Goal: Task Accomplishment & Management: Manage account settings

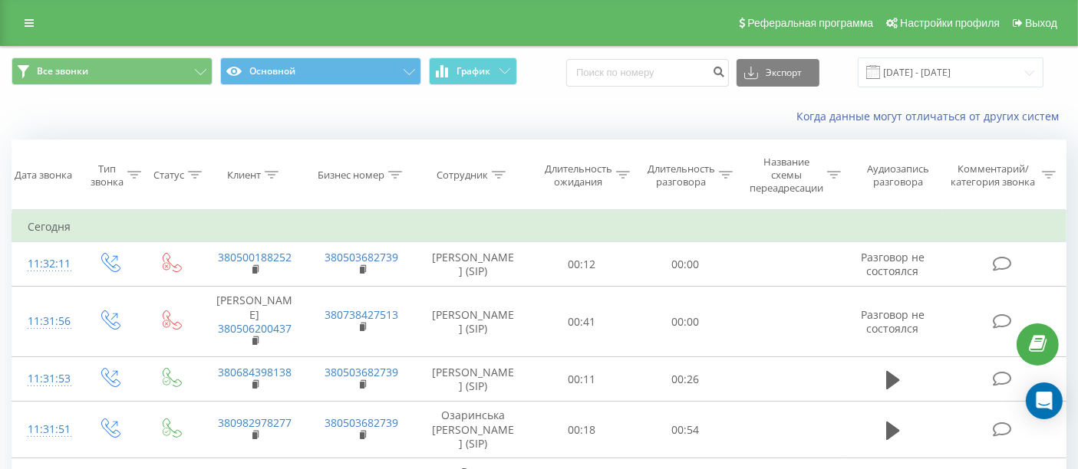
click at [270, 178] on icon at bounding box center [272, 175] width 14 height 8
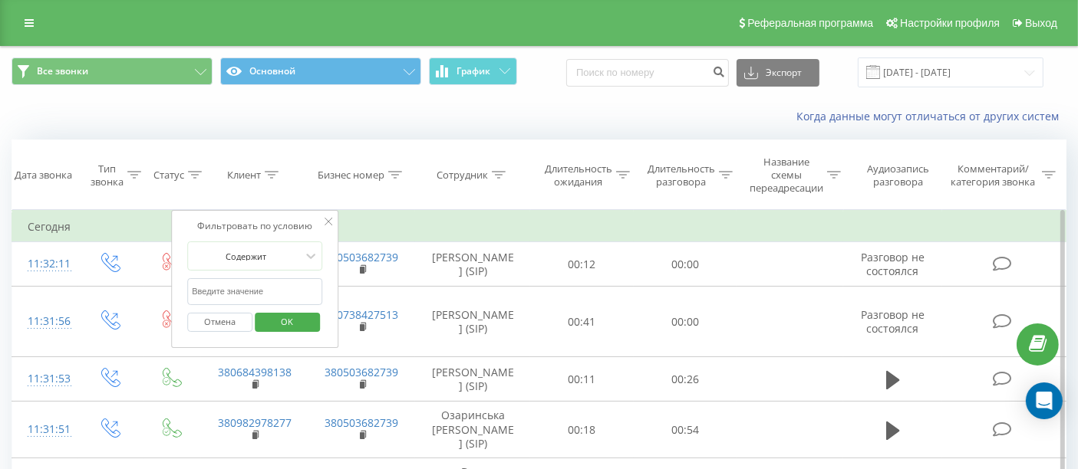
click at [257, 290] on input "text" at bounding box center [254, 291] width 135 height 27
paste input "380668705485"
type input "380668705485"
click at [276, 316] on span "OK" at bounding box center [287, 322] width 43 height 24
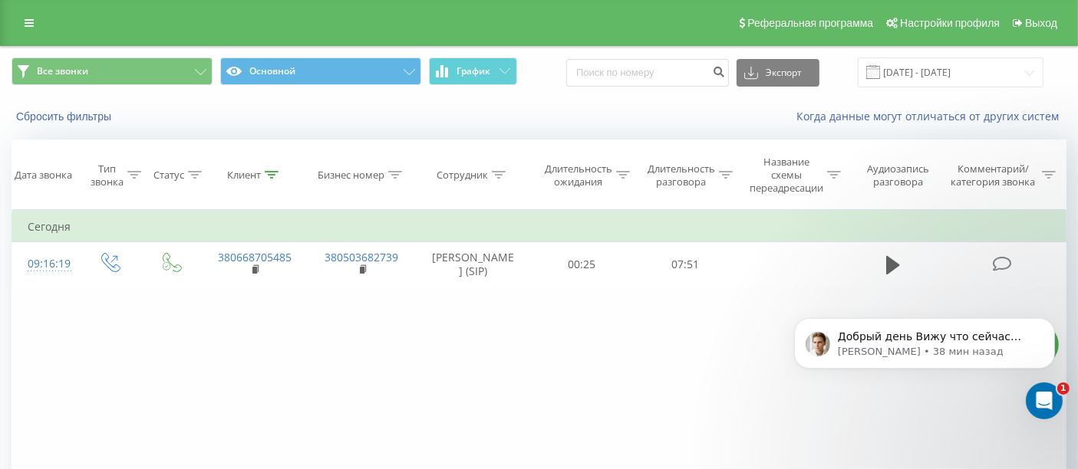
click at [0, 390] on div "Все звонки Основной График Экспорт .csv .xls .xlsx [DATE] - [DATE] Сбросить фил…" at bounding box center [539, 329] width 1078 height 567
click at [18, 18] on link at bounding box center [29, 22] width 28 height 21
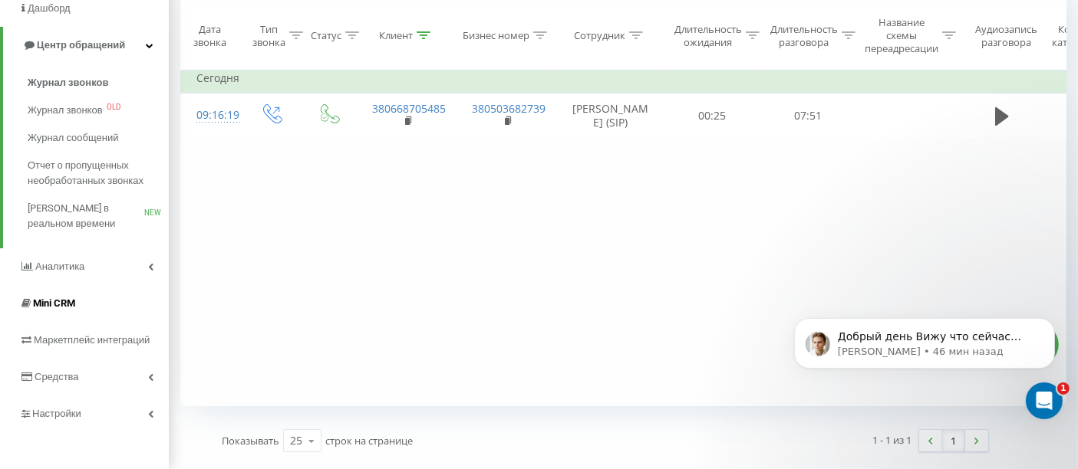
scroll to position [150, 0]
click at [50, 417] on span "Настройки" at bounding box center [58, 413] width 53 height 12
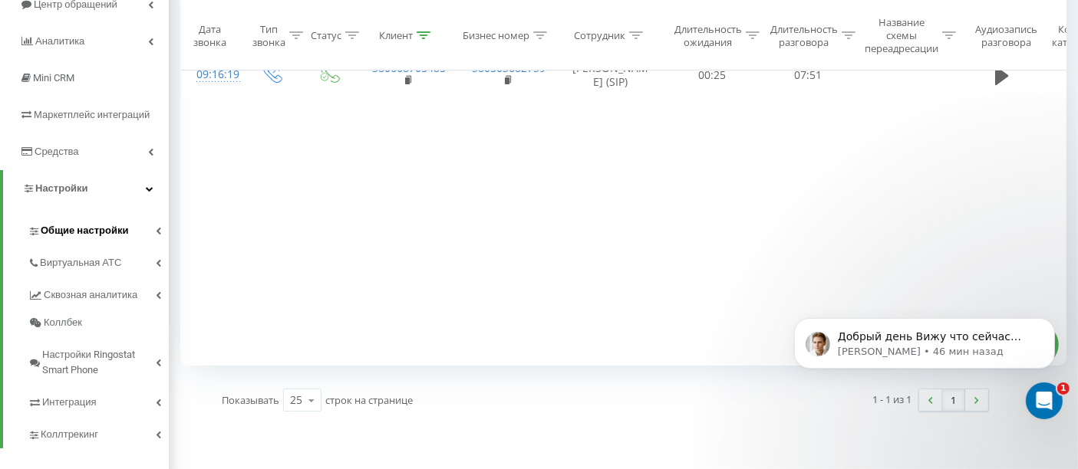
scroll to position [206, 0]
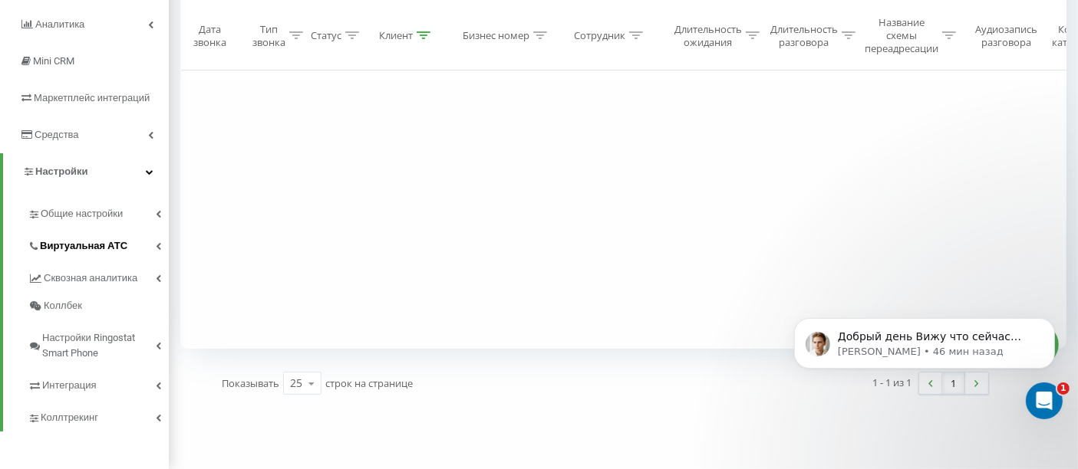
click at [76, 245] on span "Виртуальная АТС" at bounding box center [83, 246] width 87 height 15
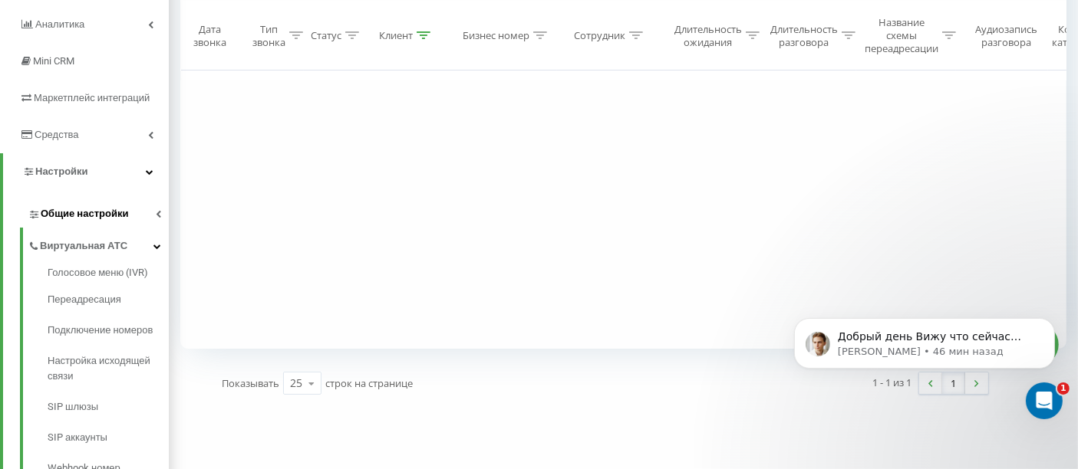
click at [83, 219] on span "Общие настройки" at bounding box center [84, 213] width 87 height 15
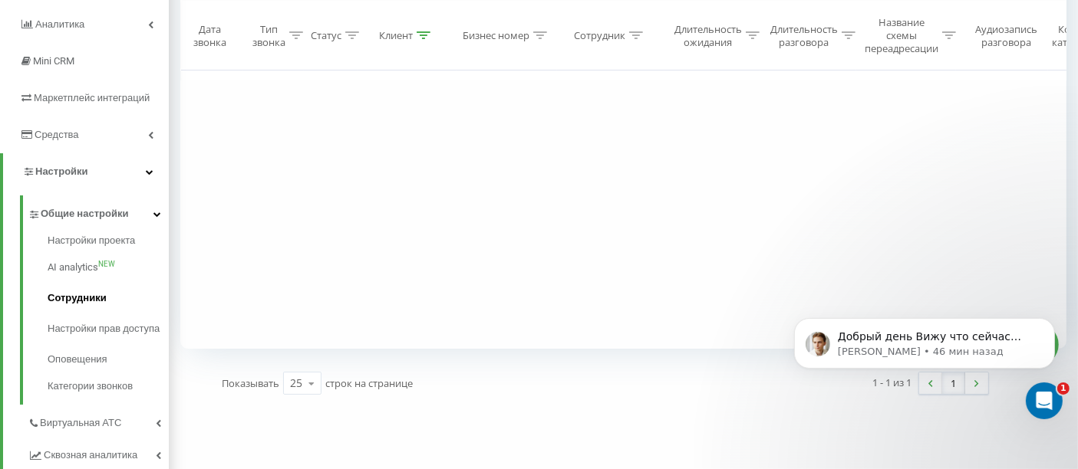
click at [70, 310] on link "Сотрудники" at bounding box center [108, 298] width 121 height 31
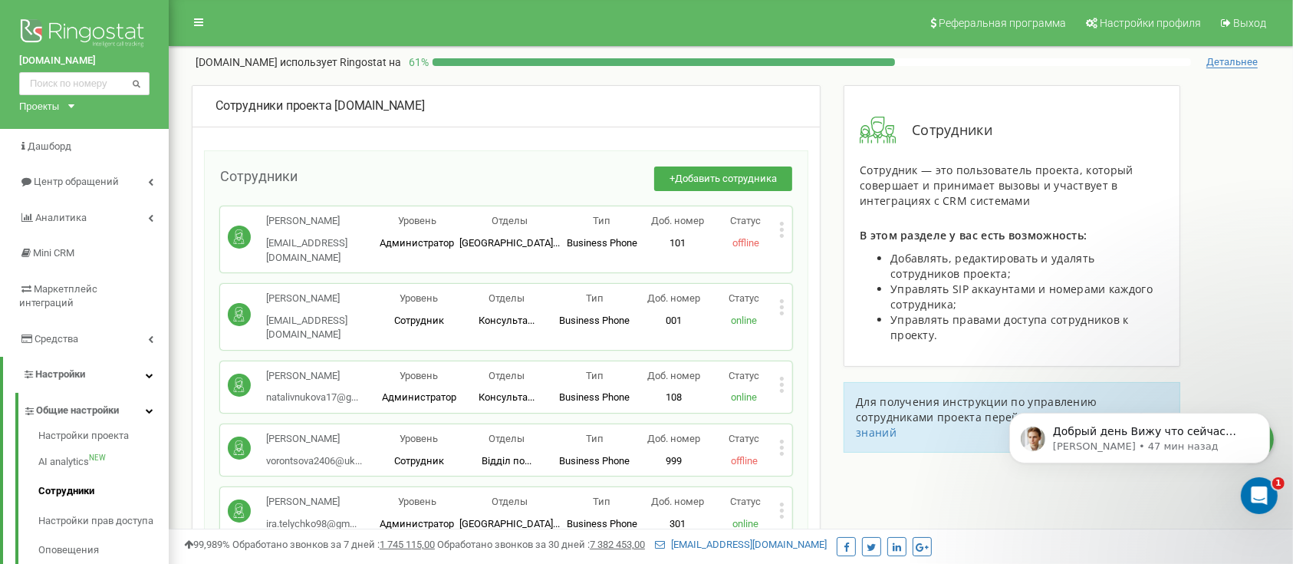
scroll to position [13827, 0]
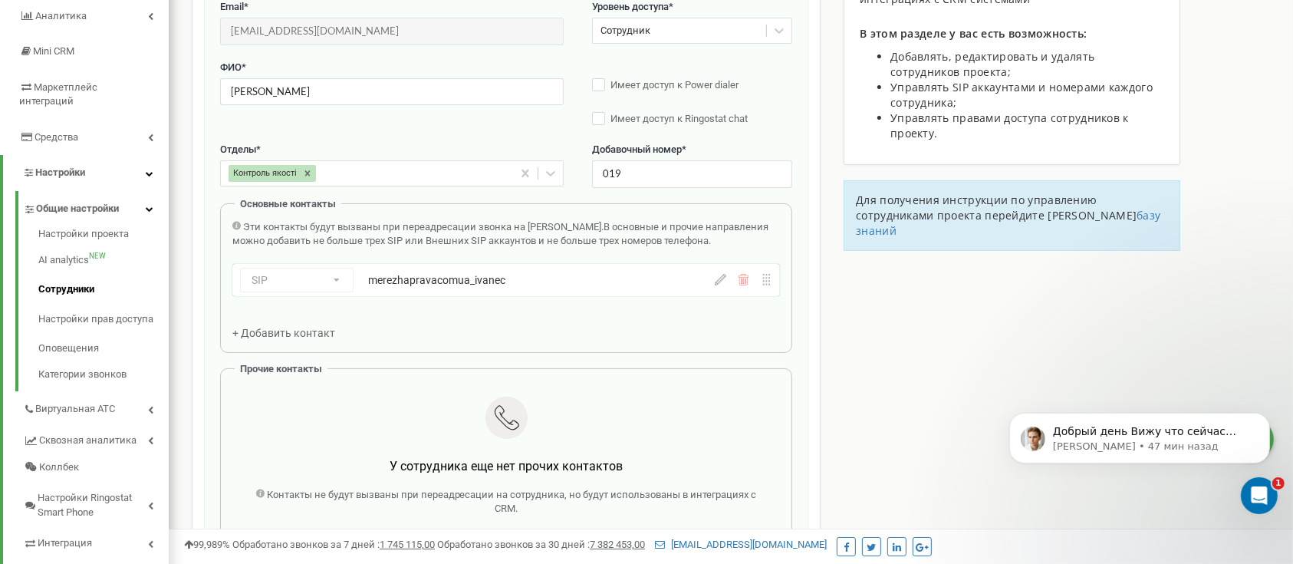
scroll to position [153, 0]
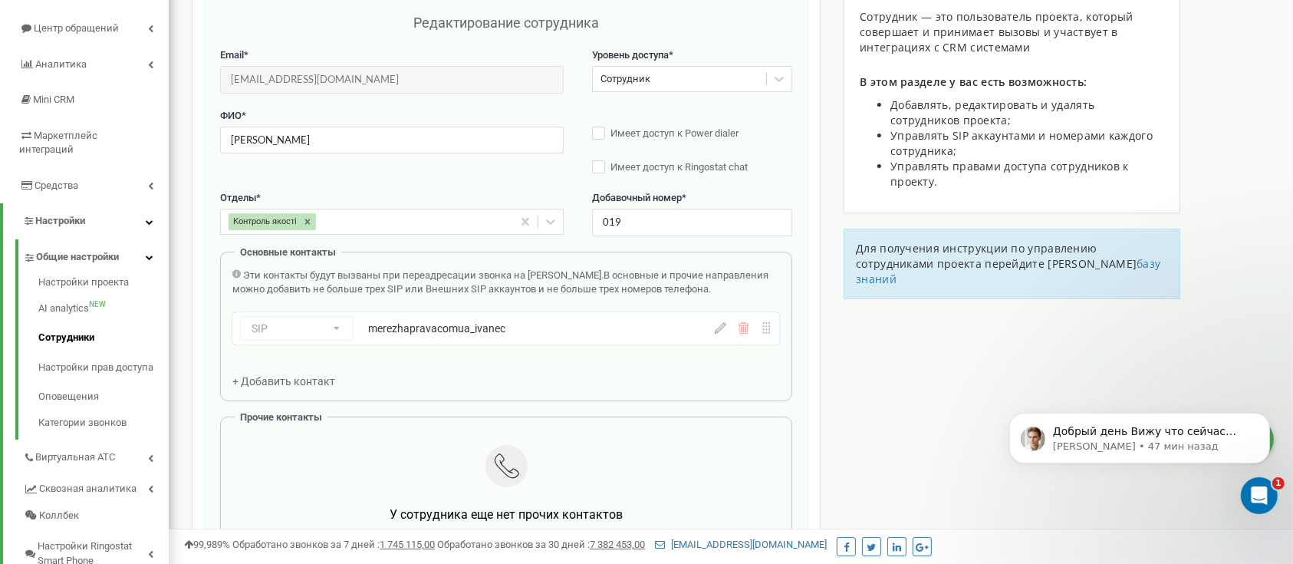
click at [614, 84] on div "Сотрудник" at bounding box center [626, 79] width 50 height 15
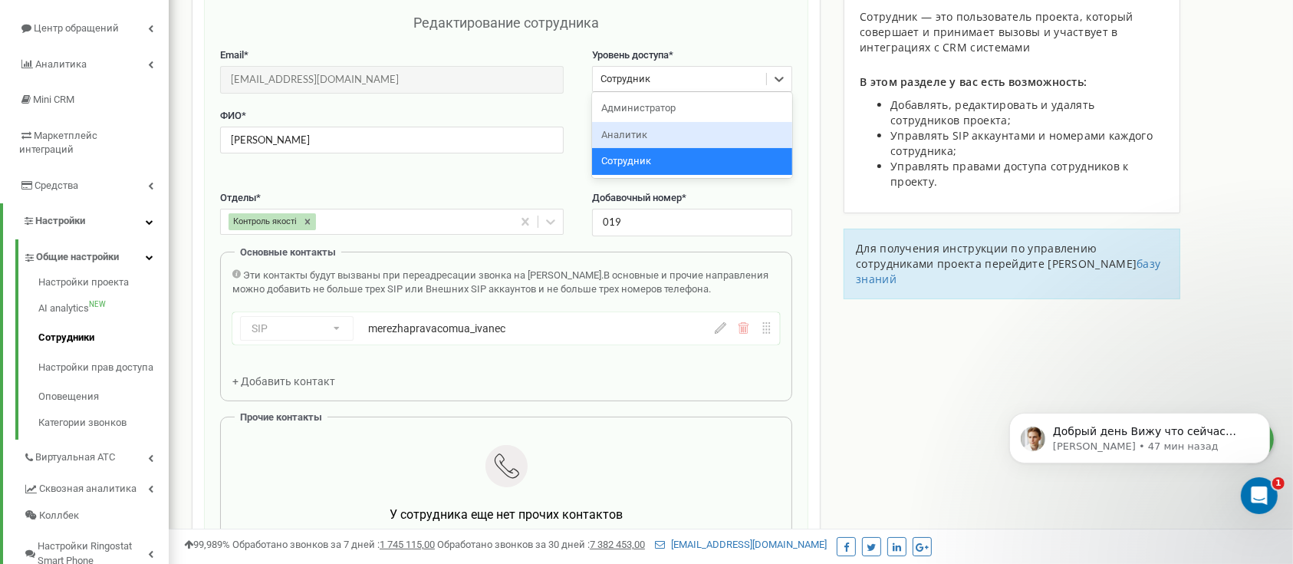
click at [619, 136] on div "Аналитик" at bounding box center [692, 135] width 200 height 27
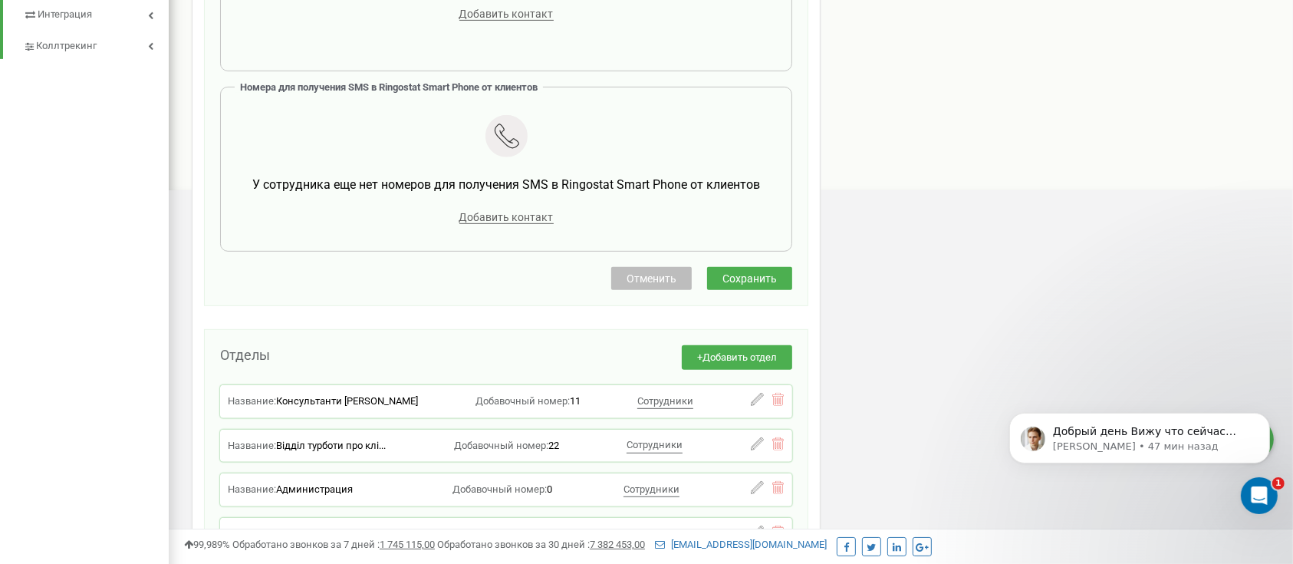
scroll to position [767, 0]
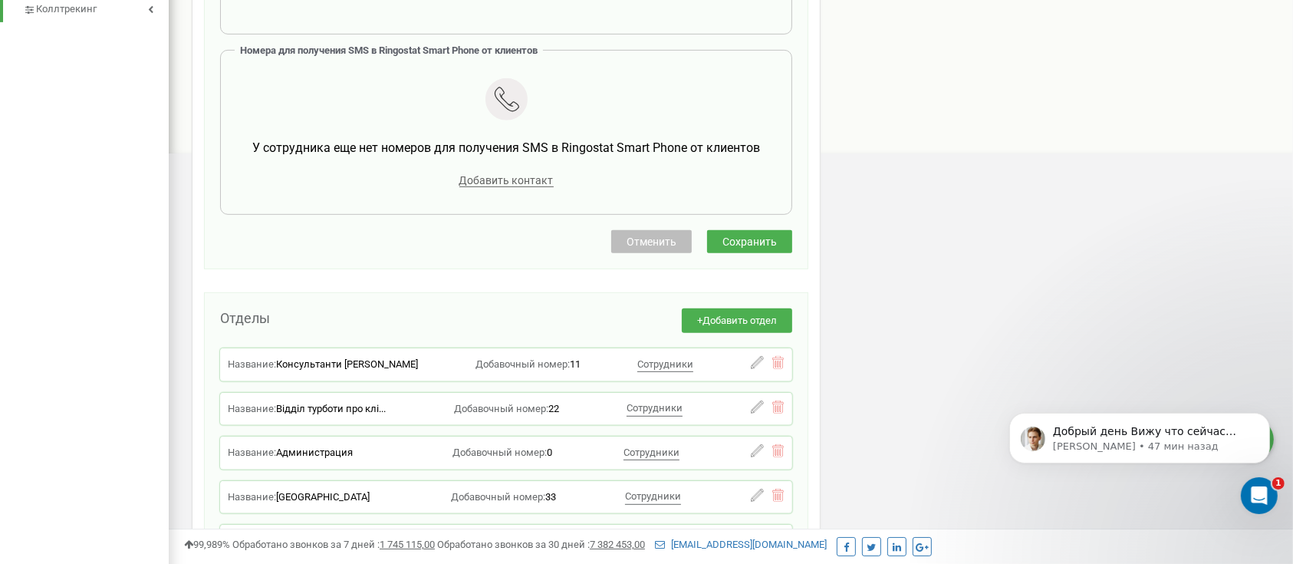
click at [747, 246] on span "Сохранить" at bounding box center [750, 241] width 54 height 12
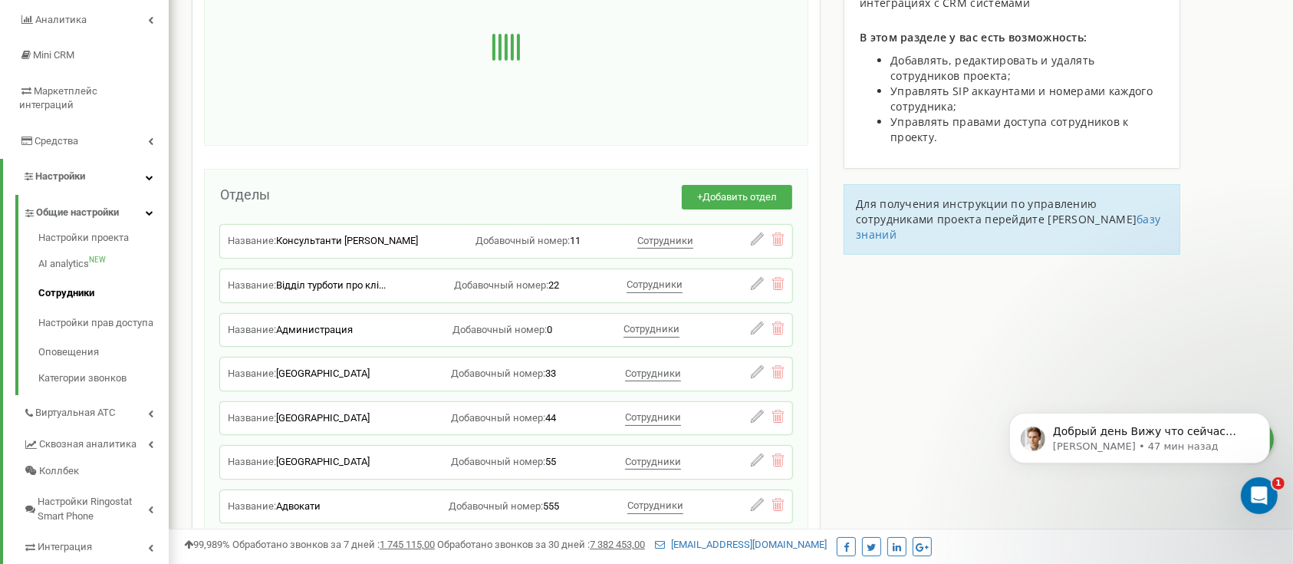
scroll to position [153, 0]
